Goal: Task Accomplishment & Management: Manage account settings

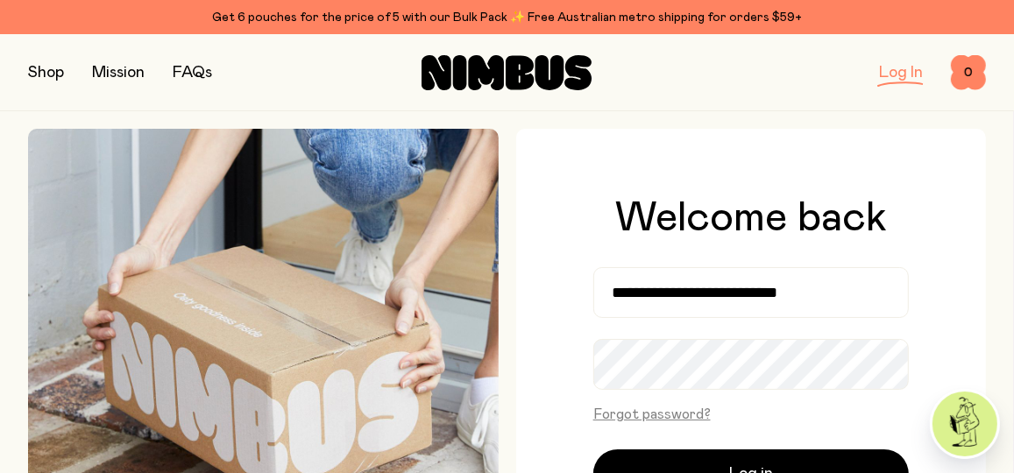
click at [902, 74] on link "Log In" at bounding box center [901, 73] width 44 height 16
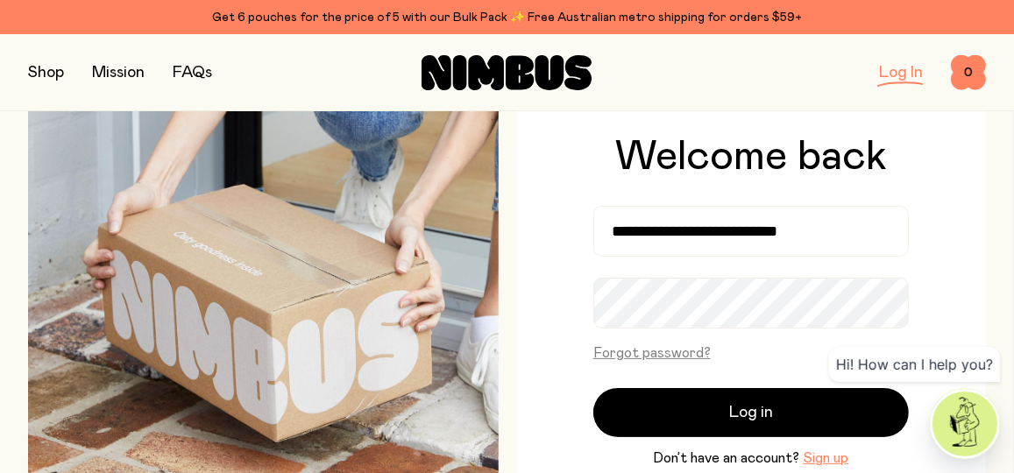
scroll to position [117, 0]
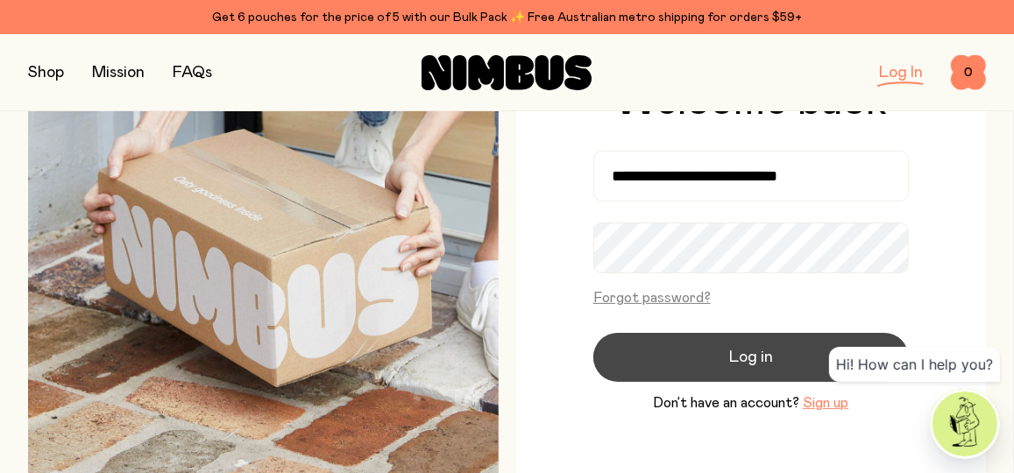
click at [779, 369] on button "Log in" at bounding box center [750, 357] width 315 height 49
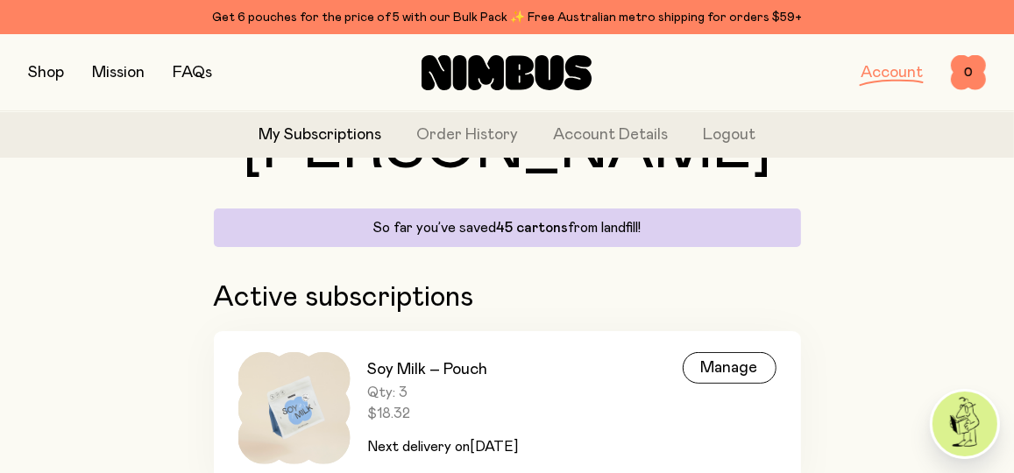
scroll to position [175, 0]
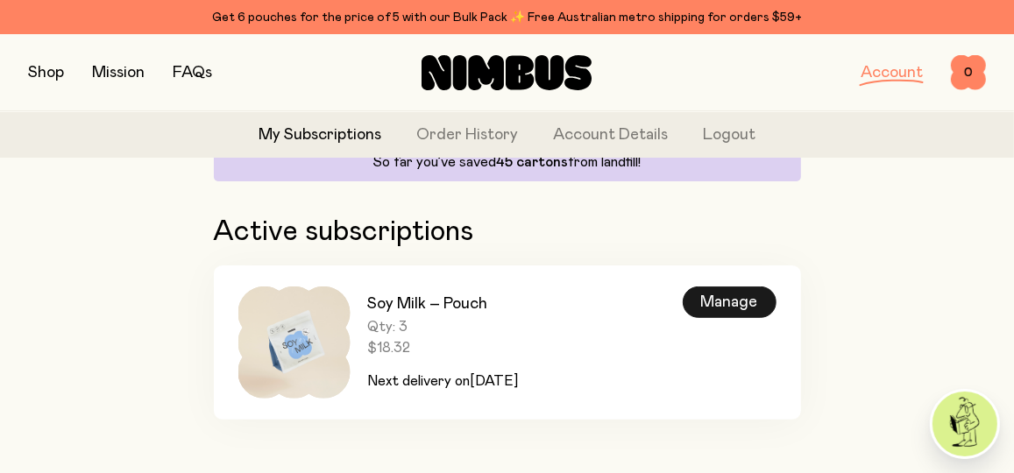
click at [743, 293] on div "Manage" at bounding box center [729, 302] width 94 height 32
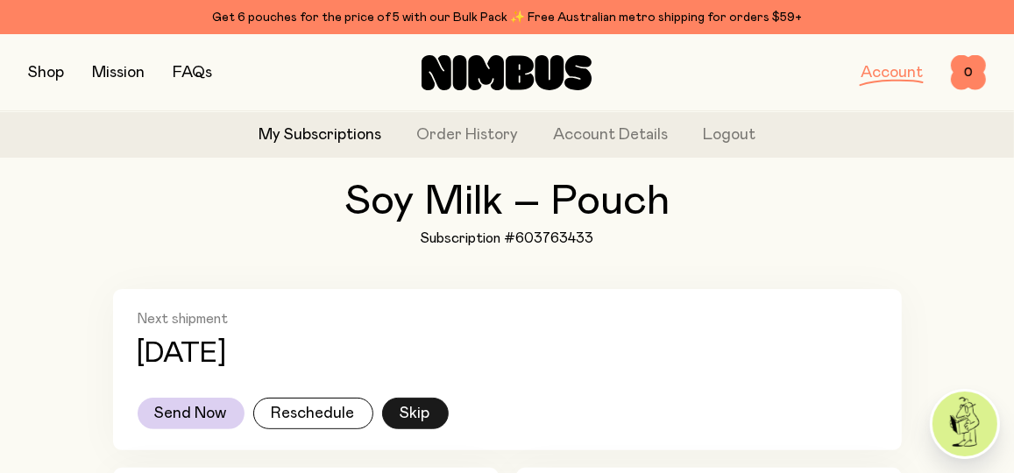
scroll to position [117, 0]
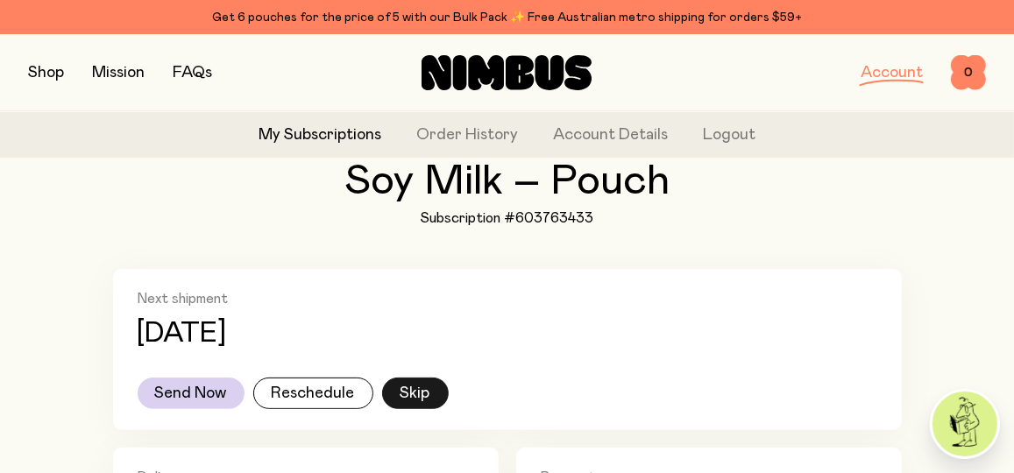
click at [432, 389] on button "Skip" at bounding box center [415, 394] width 67 height 32
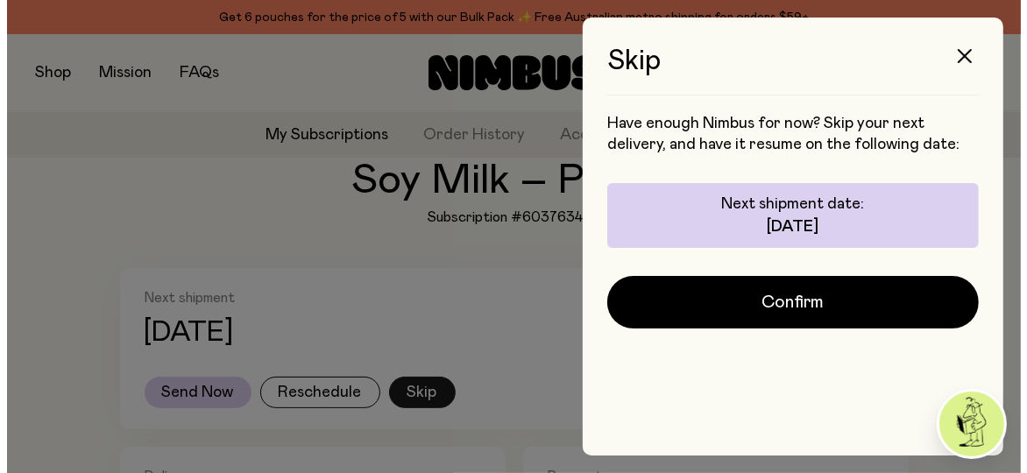
scroll to position [0, 0]
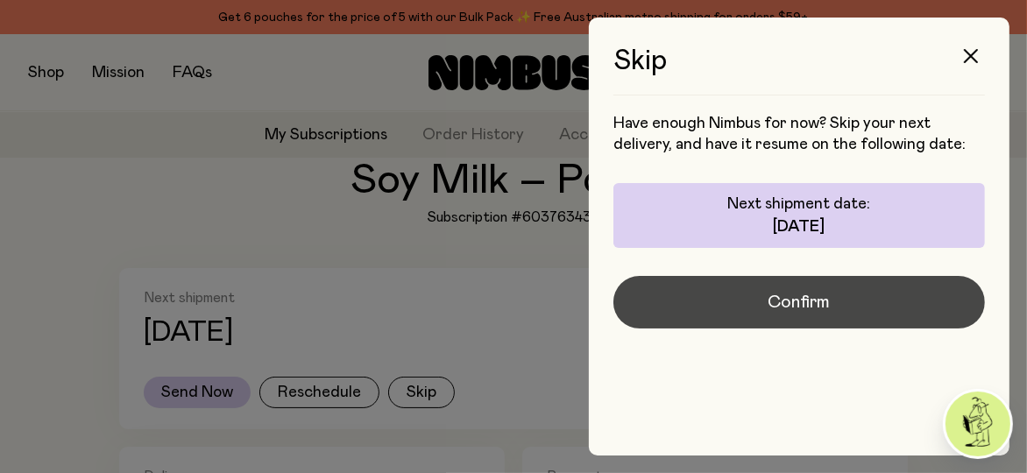
click at [836, 308] on button "Confirm" at bounding box center [798, 302] width 371 height 53
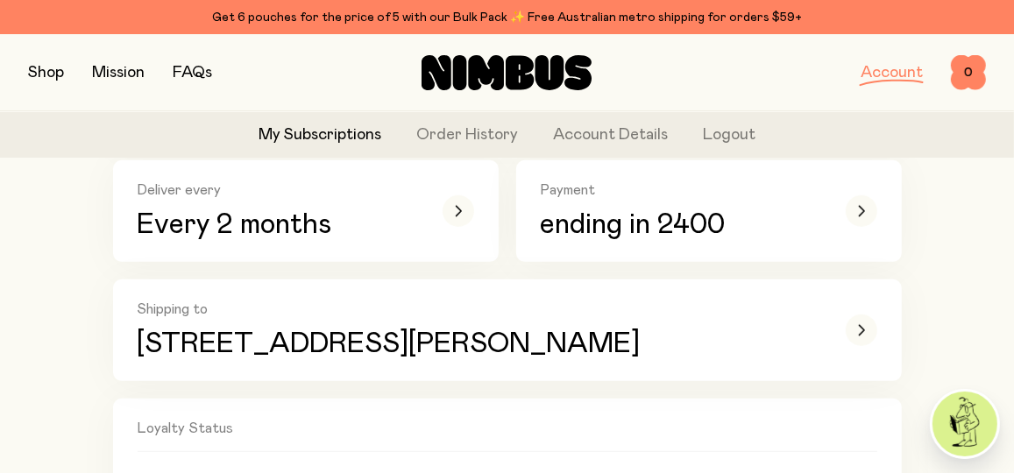
scroll to position [350, 0]
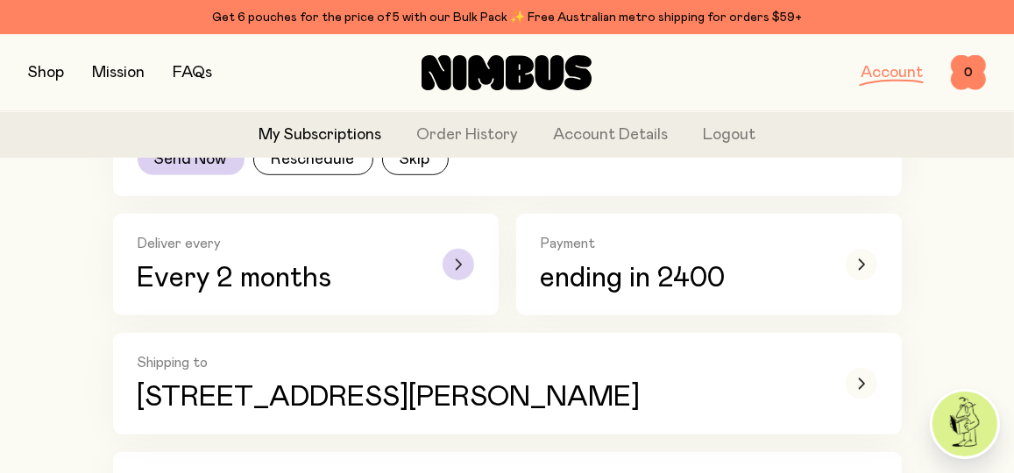
click at [456, 263] on icon "button" at bounding box center [458, 264] width 7 height 11
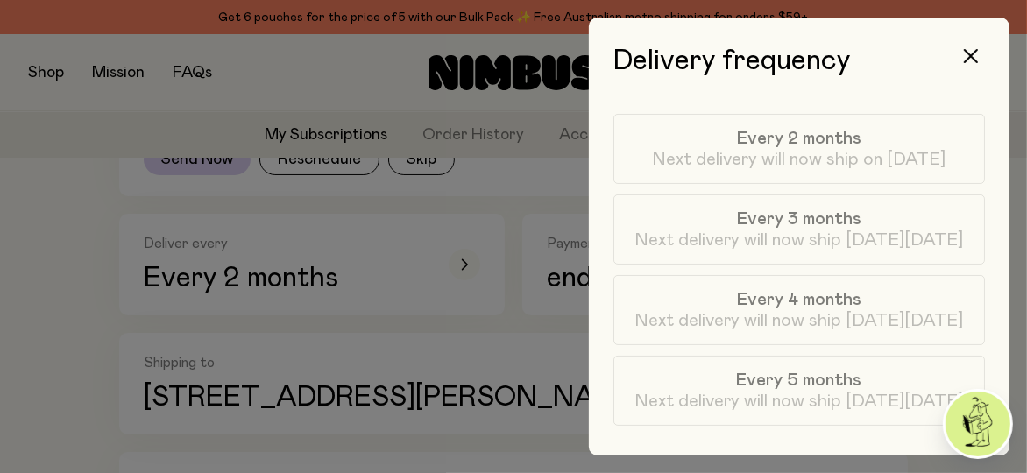
scroll to position [161, 0]
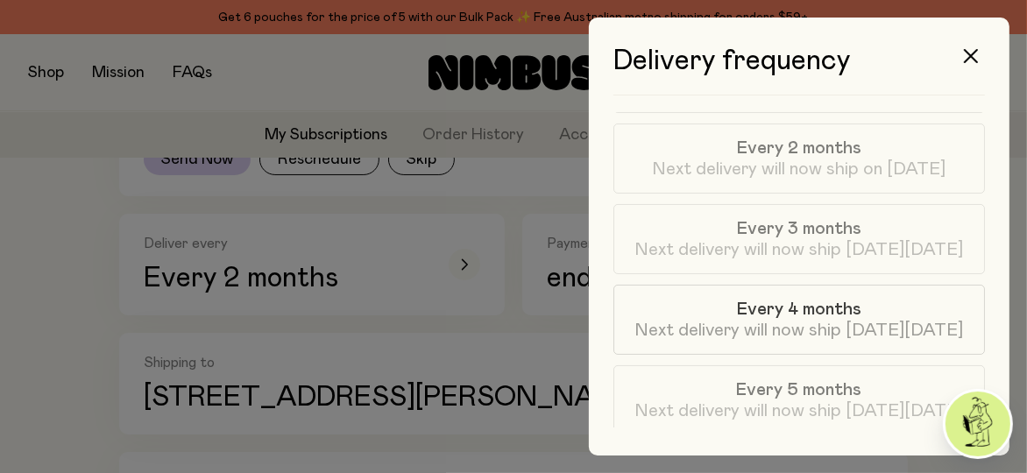
click at [838, 320] on span "Next delivery will now ship [DATE][DATE]" at bounding box center [799, 330] width 329 height 21
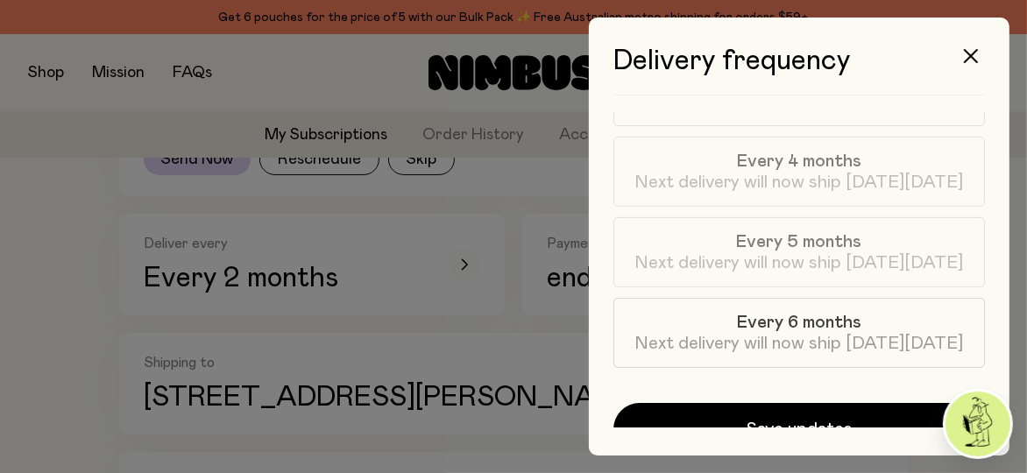
scroll to position [336, 0]
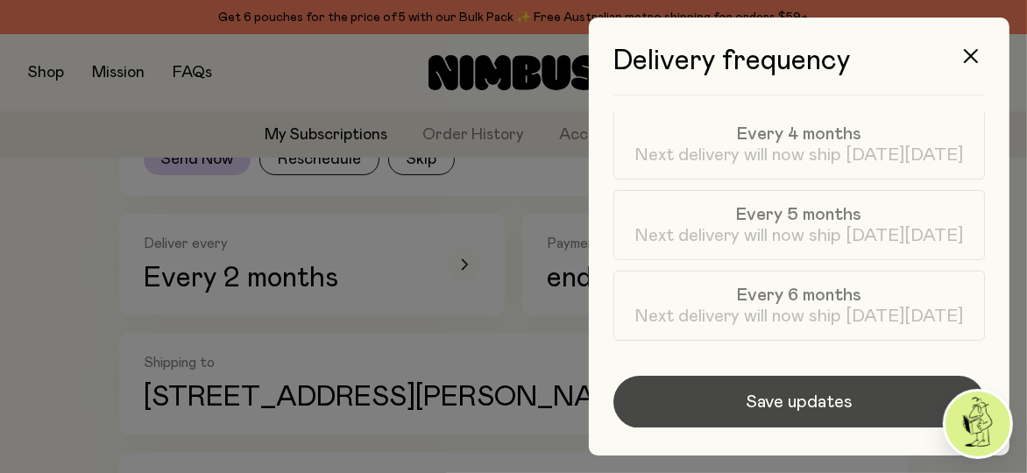
click at [793, 394] on span "Save updates" at bounding box center [799, 402] width 107 height 25
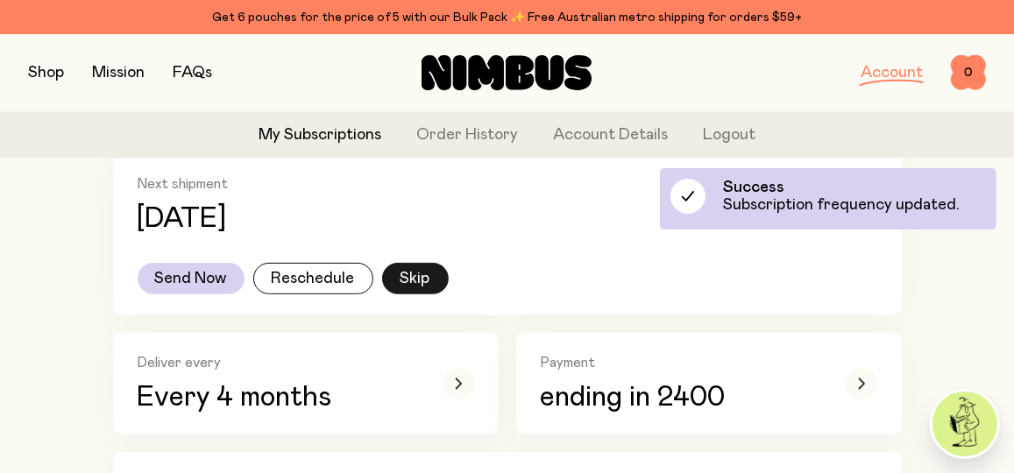
scroll to position [175, 0]
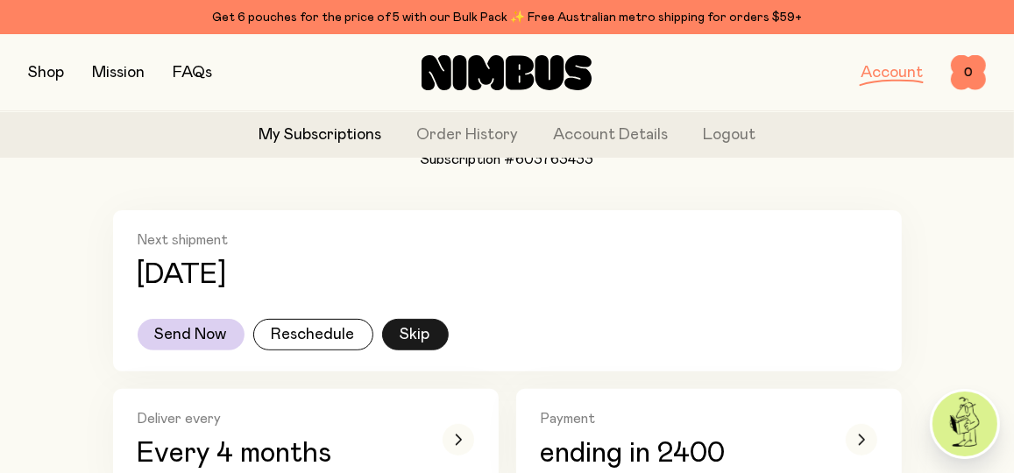
click at [422, 332] on button "Skip" at bounding box center [415, 335] width 67 height 32
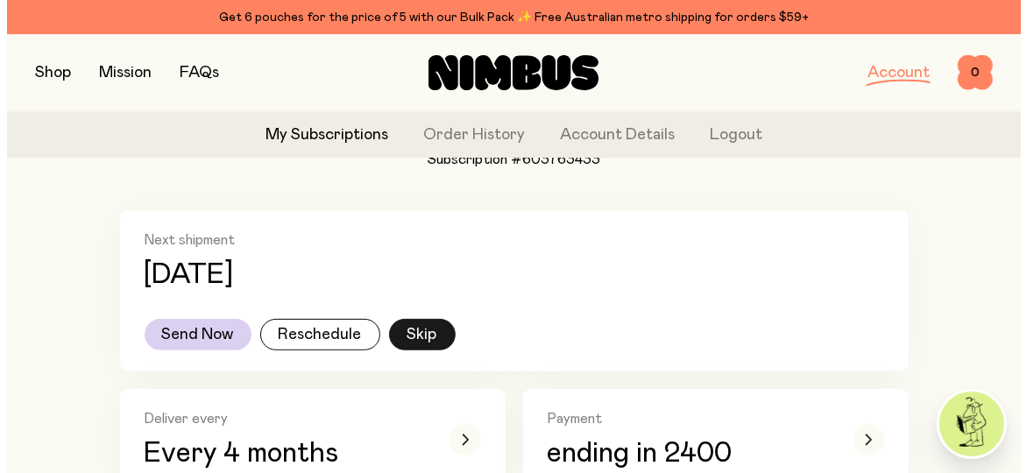
scroll to position [0, 0]
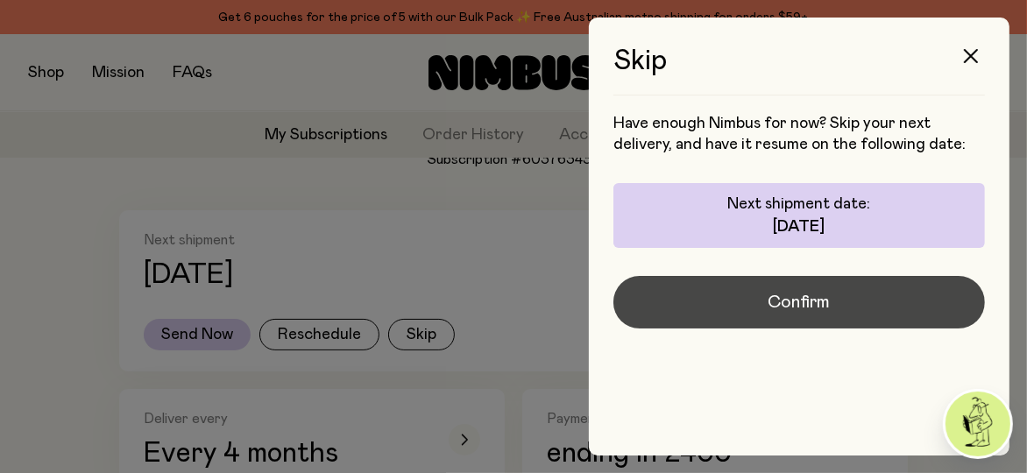
click at [819, 309] on span "Confirm" at bounding box center [799, 302] width 62 height 25
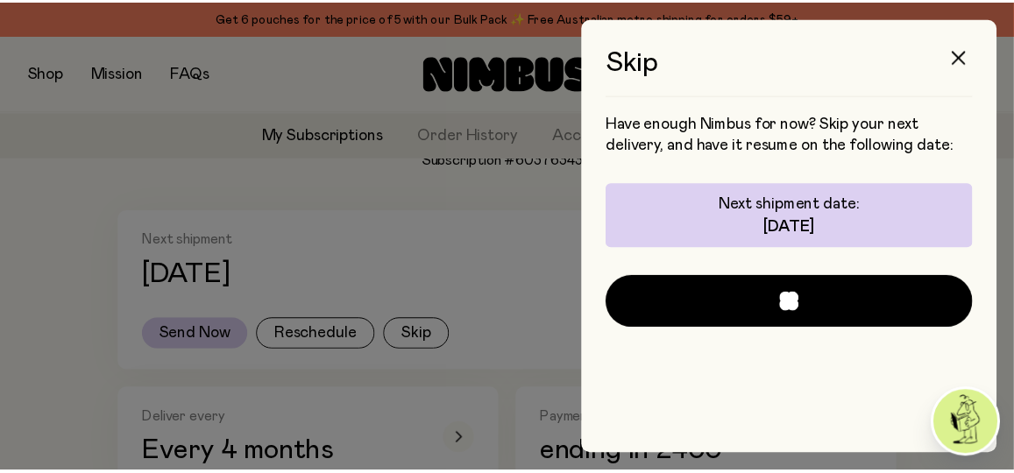
scroll to position [175, 0]
